Goal: Task Accomplishment & Management: Use online tool/utility

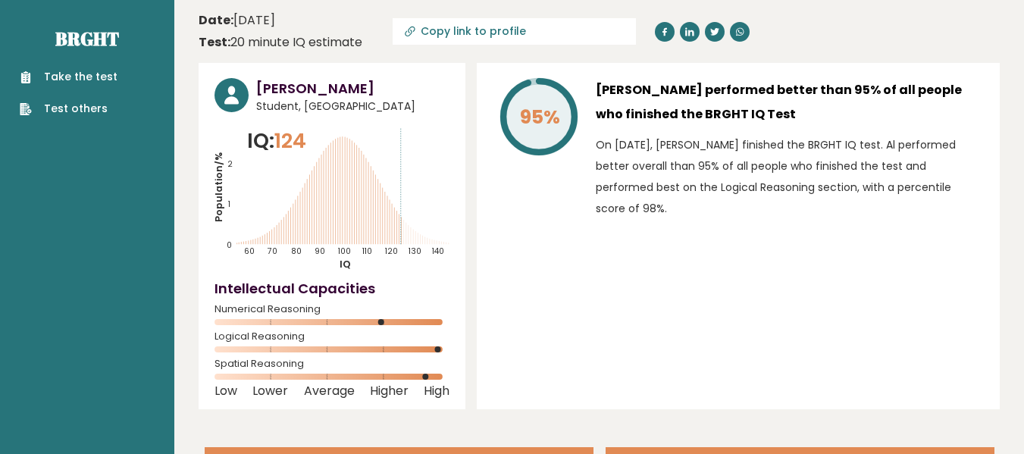
click at [53, 76] on link "Take the test" at bounding box center [69, 77] width 98 height 16
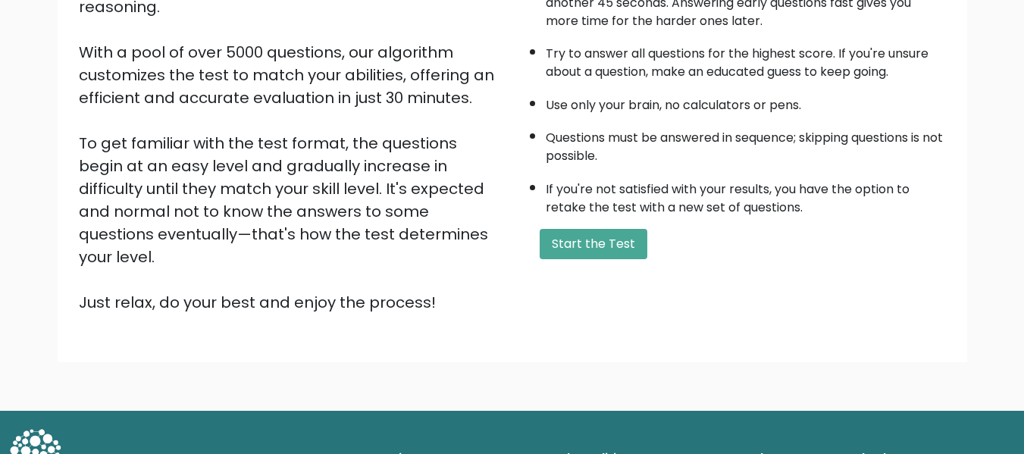
scroll to position [240, 0]
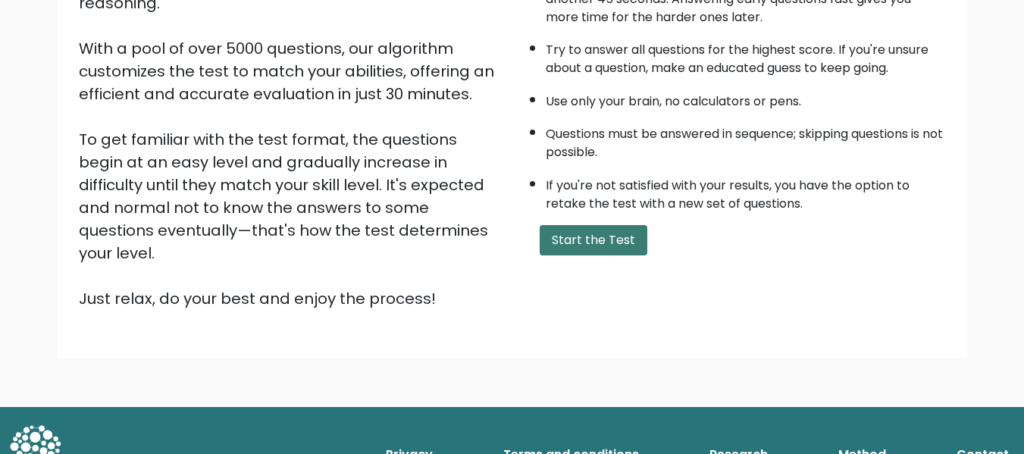
click at [584, 235] on button "Start the Test" at bounding box center [594, 240] width 108 height 30
